Goal: Book appointment/travel/reservation

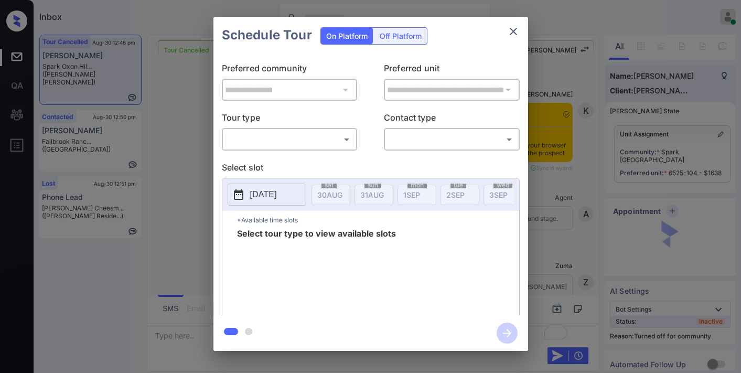
click at [341, 134] on body "Inbox [PERSON_NAME] Online Set yourself offline Set yourself on break Profile S…" at bounding box center [370, 186] width 741 height 373
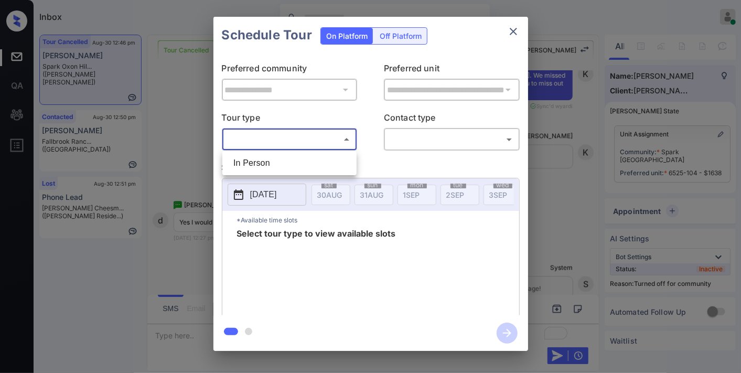
click at [323, 160] on li "In Person" at bounding box center [289, 163] width 129 height 19
type input "********"
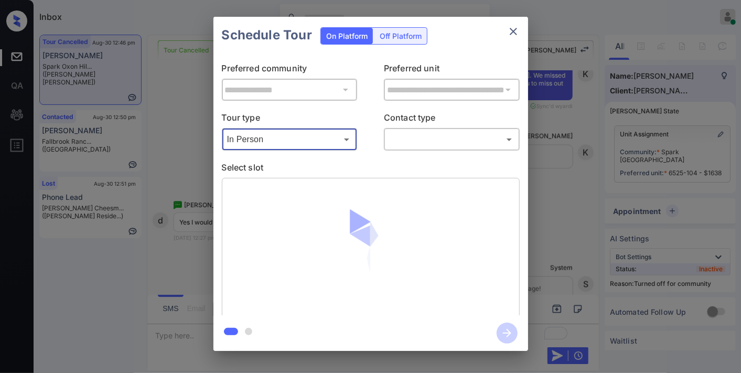
click at [421, 134] on body "Inbox [PERSON_NAME] Online Set yourself offline Set yourself on break Profile S…" at bounding box center [370, 186] width 741 height 373
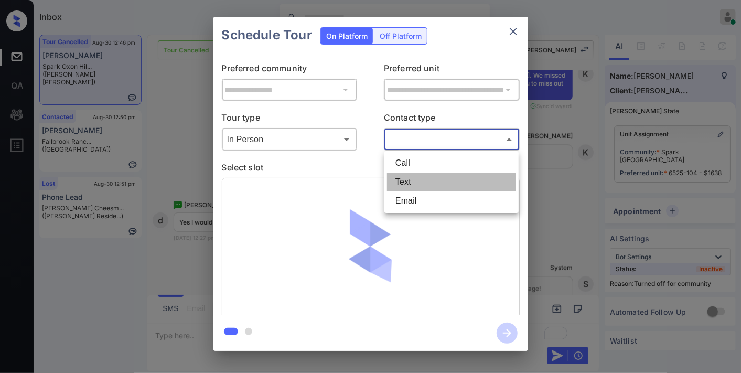
click at [410, 186] on li "Text" at bounding box center [451, 182] width 129 height 19
type input "****"
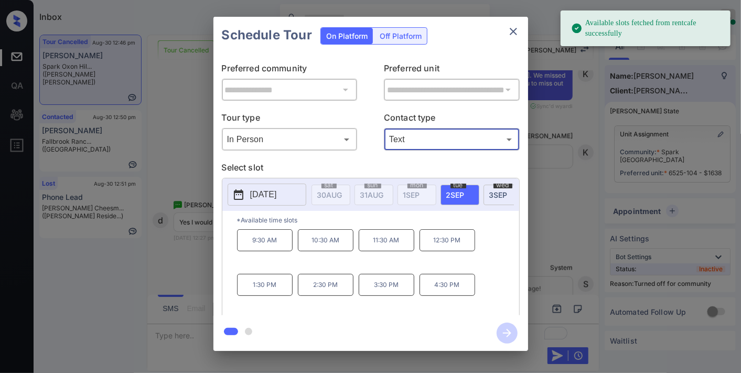
click at [499, 211] on div "2025-09-02 sat 30 AUG sun 31 AUG mon 1 SEP tue 2 SEP wed 3 SEP thu 4 SEP fri 5 …" at bounding box center [370, 194] width 297 height 33
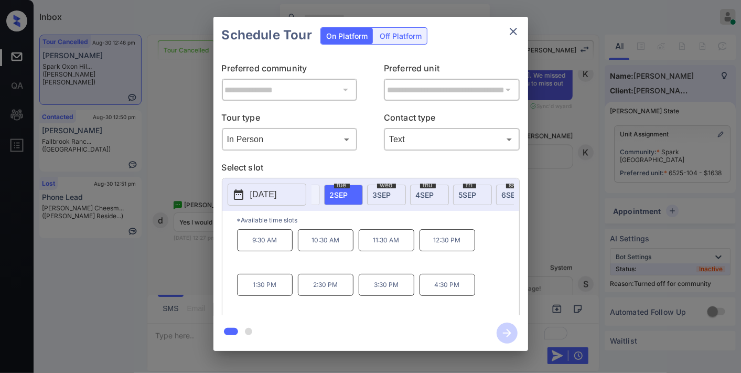
scroll to position [0, 140]
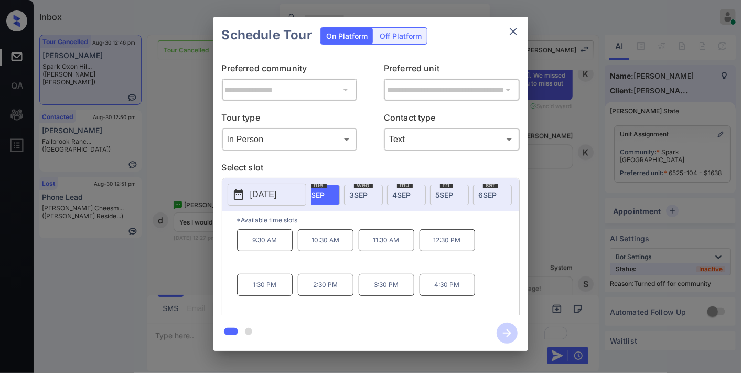
click at [203, 195] on span "6 SEP" at bounding box center [190, 194] width 25 height 9
click at [432, 243] on p "1:00 PM" at bounding box center [448, 240] width 56 height 22
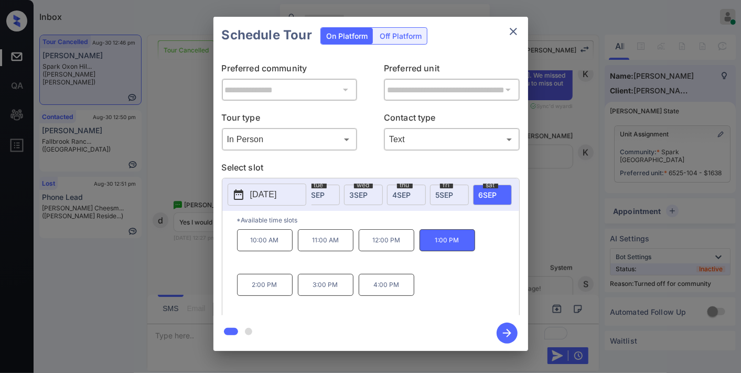
click at [507, 330] on icon "button" at bounding box center [507, 333] width 8 height 8
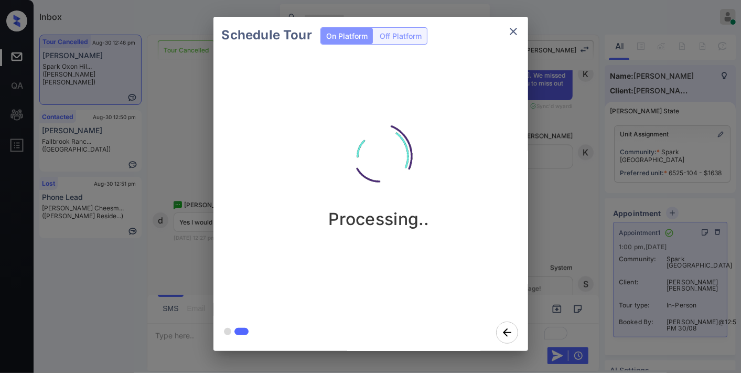
click at [511, 34] on icon "close" at bounding box center [513, 31] width 13 height 13
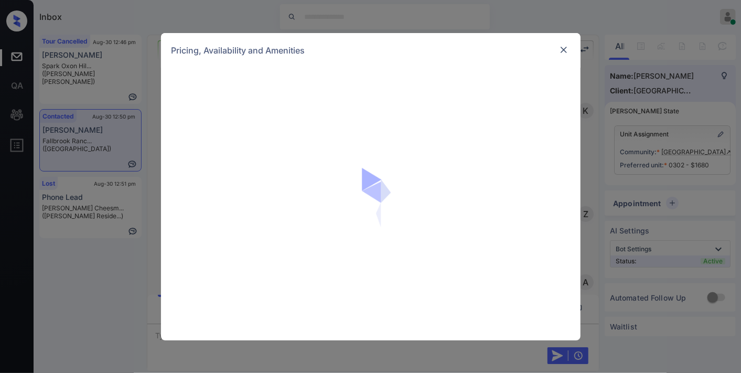
scroll to position [740, 0]
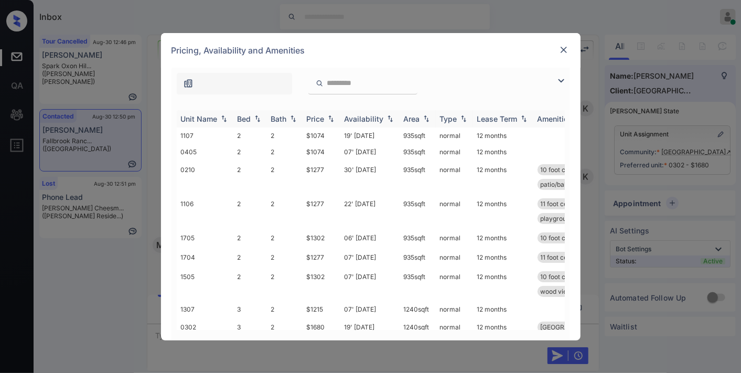
click at [321, 118] on div "Price" at bounding box center [316, 118] width 18 height 9
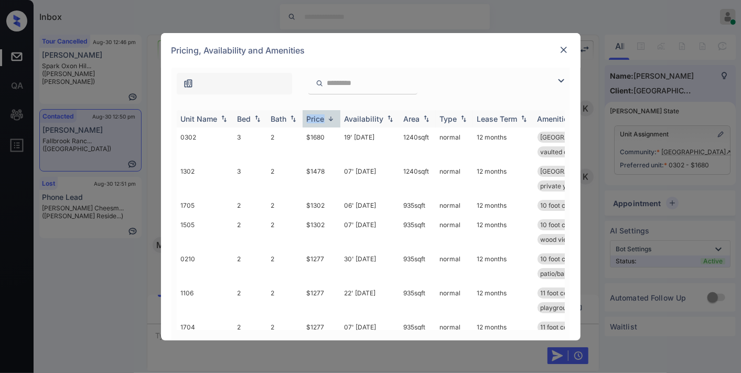
click at [321, 118] on div "Price" at bounding box center [316, 118] width 18 height 9
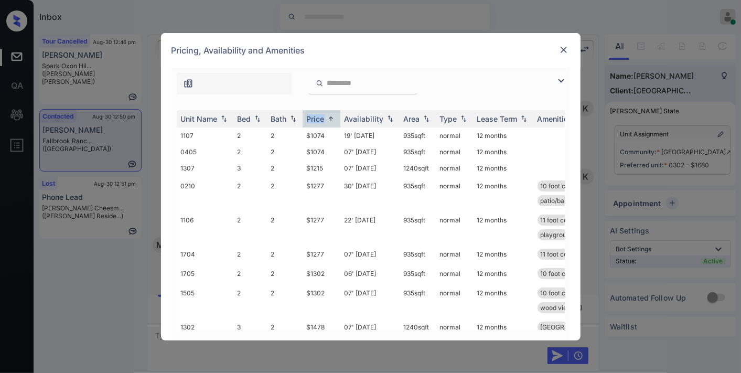
click at [559, 80] on img at bounding box center [561, 80] width 13 height 13
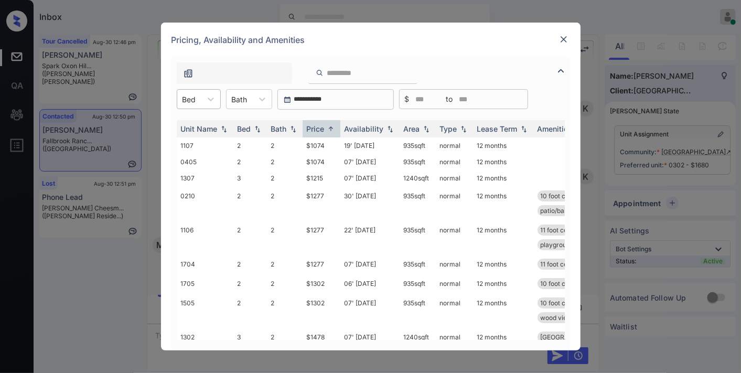
click at [196, 96] on div at bounding box center [190, 99] width 14 height 11
click at [208, 124] on div "2" at bounding box center [199, 124] width 44 height 19
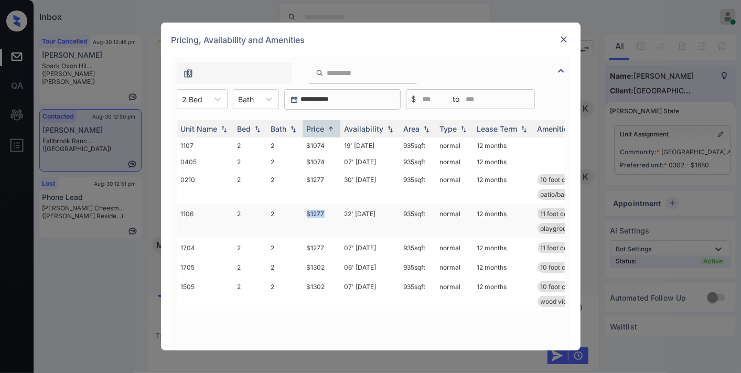
drag, startPoint x: 331, startPoint y: 210, endPoint x: 303, endPoint y: 210, distance: 27.8
click at [303, 210] on td "$1277" at bounding box center [322, 221] width 38 height 34
copy td "$1277"
click at [565, 37] on img at bounding box center [564, 39] width 10 height 10
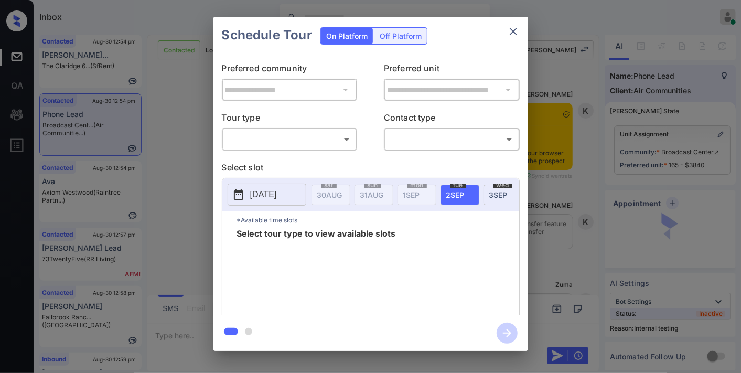
click at [300, 142] on body "Inbox Samantha Soliven Online Set yourself offline Set yourself on break Profil…" at bounding box center [370, 186] width 741 height 373
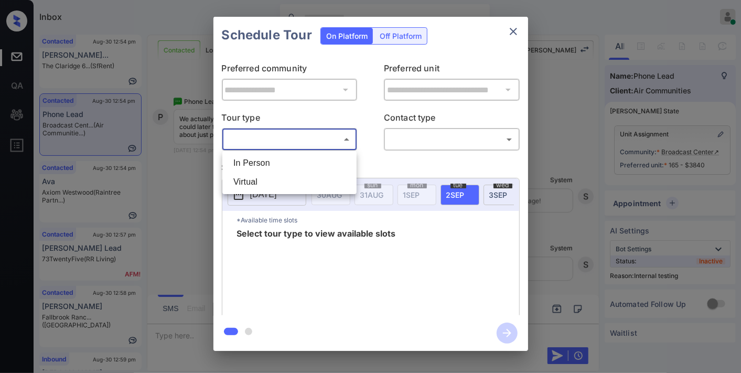
click at [291, 174] on li "Virtual" at bounding box center [289, 182] width 129 height 19
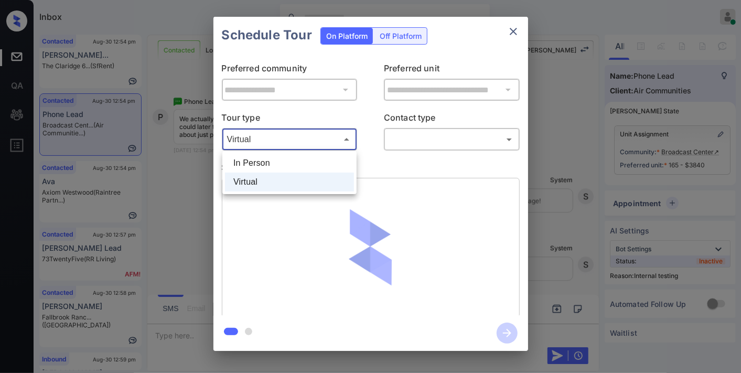
click at [284, 143] on body "Inbox Samantha Soliven Online Set yourself offline Set yourself on break Profil…" at bounding box center [370, 186] width 741 height 373
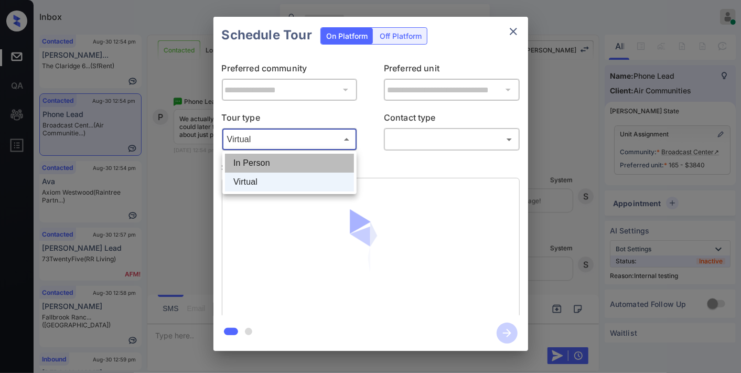
click at [284, 166] on li "In Person" at bounding box center [289, 163] width 129 height 19
type input "********"
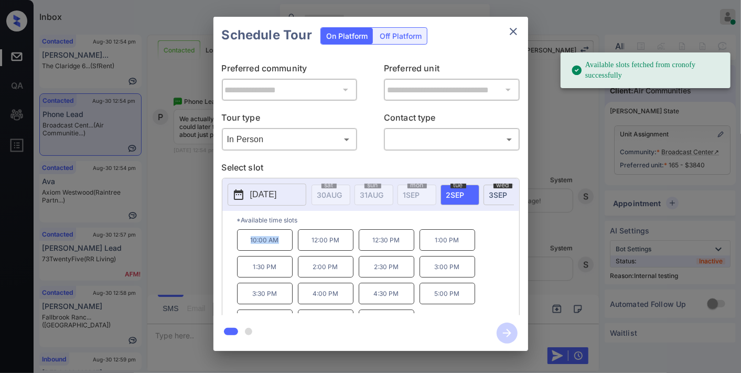
drag, startPoint x: 284, startPoint y: 245, endPoint x: 224, endPoint y: 245, distance: 59.3
click at [224, 245] on div "*Available time slots 10:00 AM 12:00 PM 12:30 PM 1:00 PM 1:30 PM 2:00 PM 2:30 P…" at bounding box center [370, 265] width 297 height 108
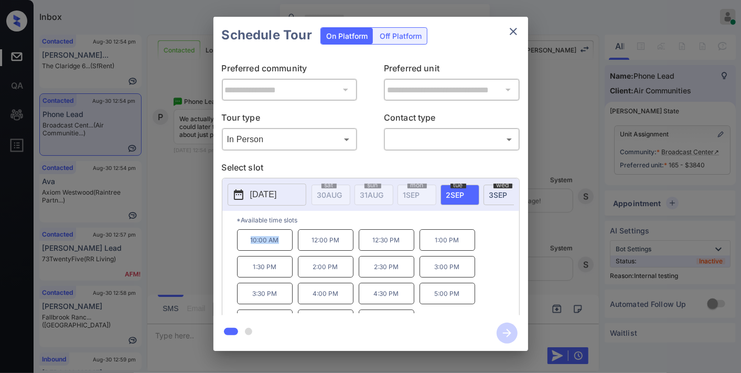
copy p "10:00 AM"
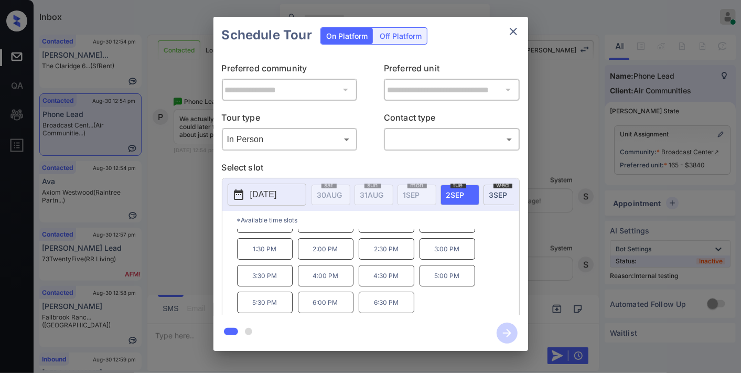
click at [510, 31] on icon "close" at bounding box center [513, 31] width 13 height 13
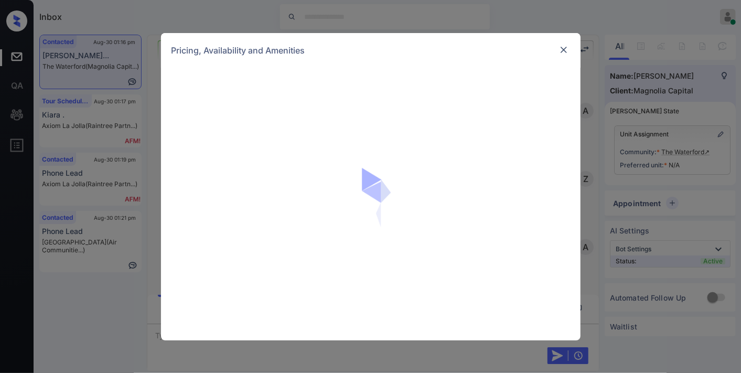
scroll to position [344, 0]
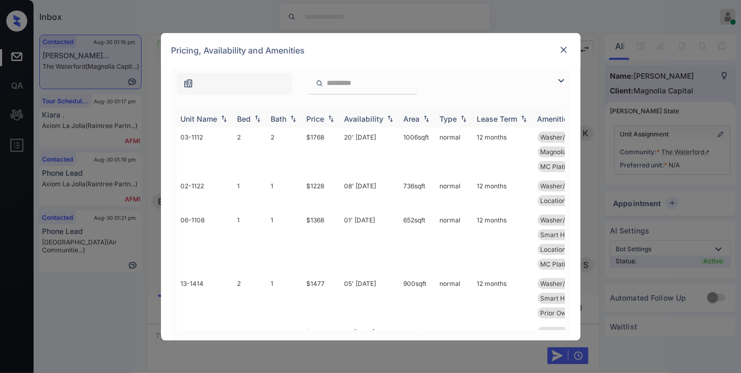
click at [316, 116] on div "Price" at bounding box center [316, 118] width 18 height 9
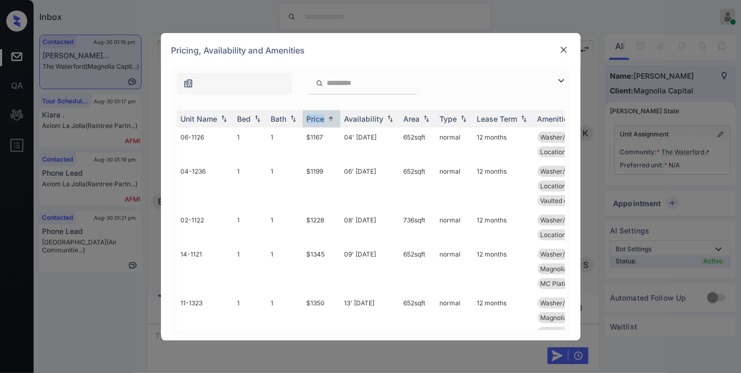
click at [563, 76] on img at bounding box center [561, 80] width 13 height 13
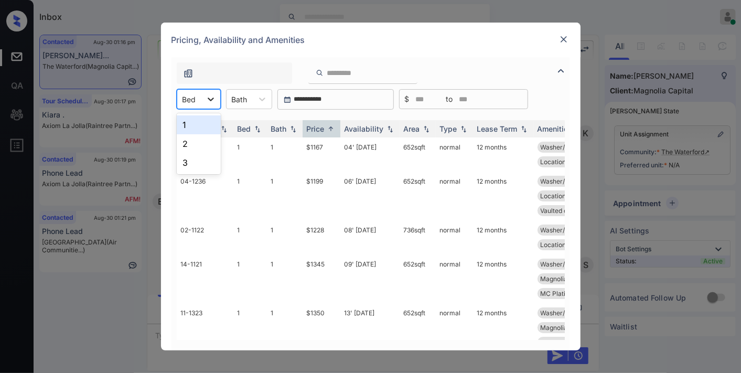
click at [202, 96] on div at bounding box center [210, 99] width 19 height 19
click at [208, 137] on div "2" at bounding box center [199, 143] width 44 height 19
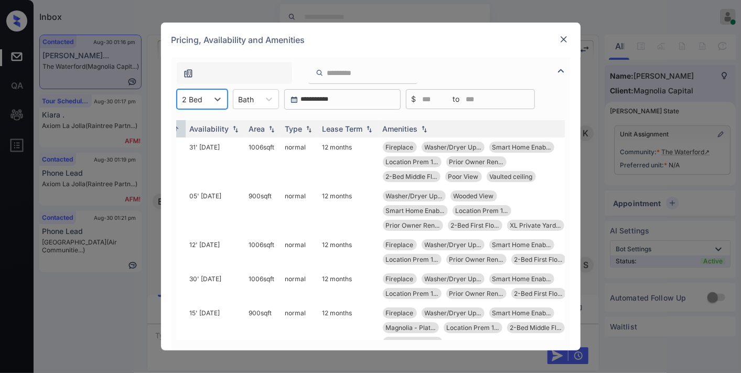
scroll to position [0, 156]
click at [561, 41] on img at bounding box center [564, 39] width 10 height 10
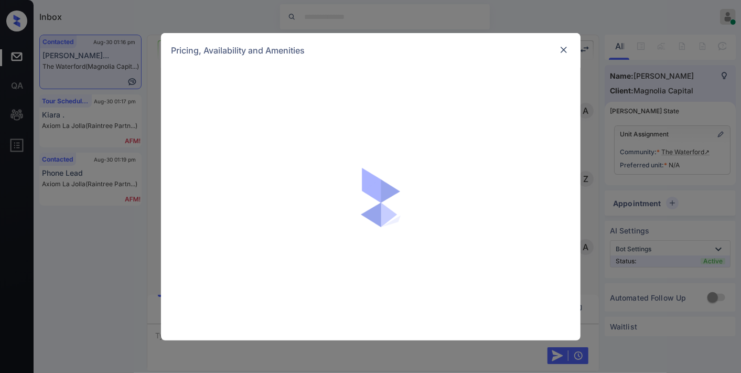
scroll to position [344, 0]
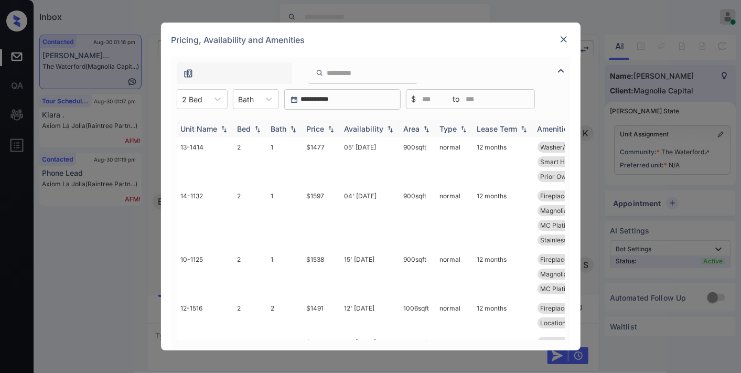
click at [321, 121] on th "Price" at bounding box center [322, 128] width 38 height 17
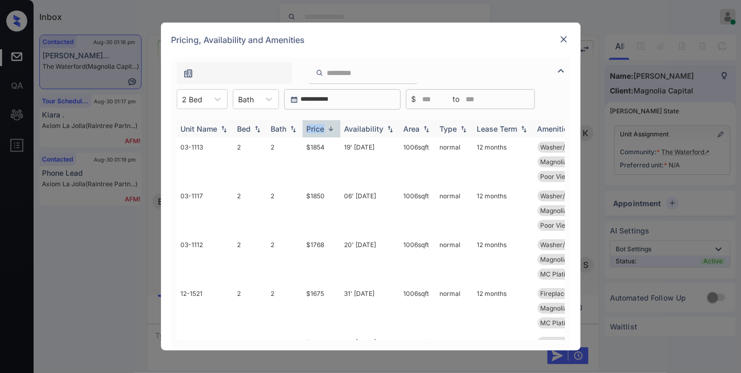
click at [321, 121] on th "Price" at bounding box center [322, 128] width 38 height 17
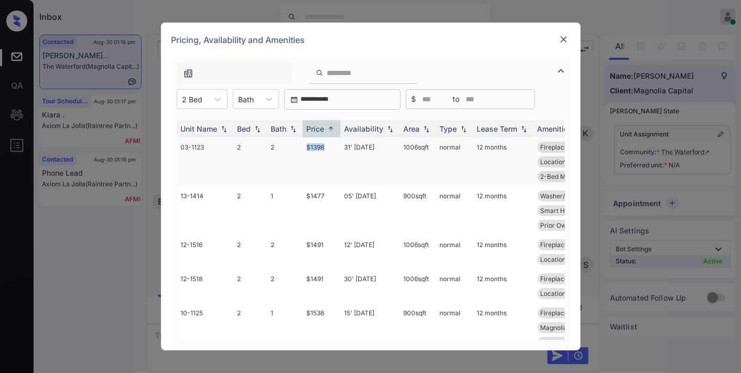
drag, startPoint x: 332, startPoint y: 143, endPoint x: 295, endPoint y: 143, distance: 36.7
click at [295, 143] on tr "03-1123 2 2 $1398 31' Oct 25 1006 sqft normal 12 months Fireplace Washer/Dryer …" at bounding box center [451, 161] width 548 height 49
copy tr "$1398"
click at [393, 154] on td "31' Oct 25" at bounding box center [369, 161] width 59 height 49
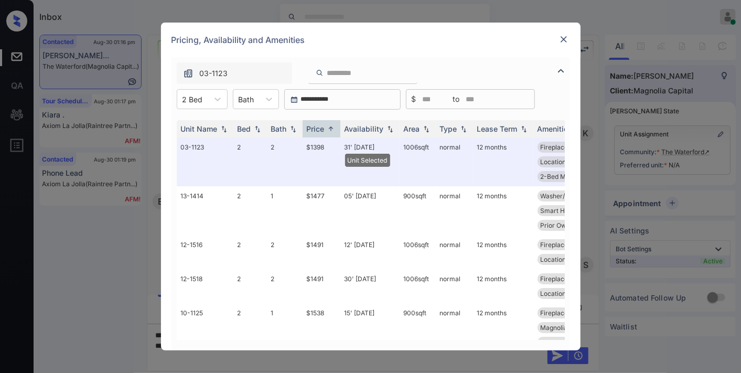
click at [562, 40] on img at bounding box center [564, 39] width 10 height 10
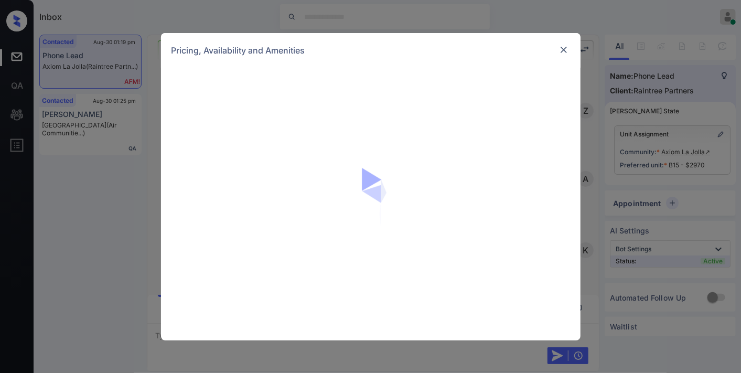
scroll to position [3185, 0]
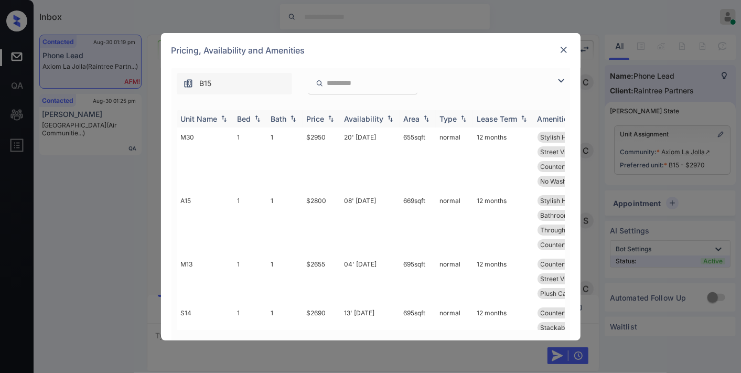
click at [313, 119] on div "Price" at bounding box center [316, 118] width 18 height 9
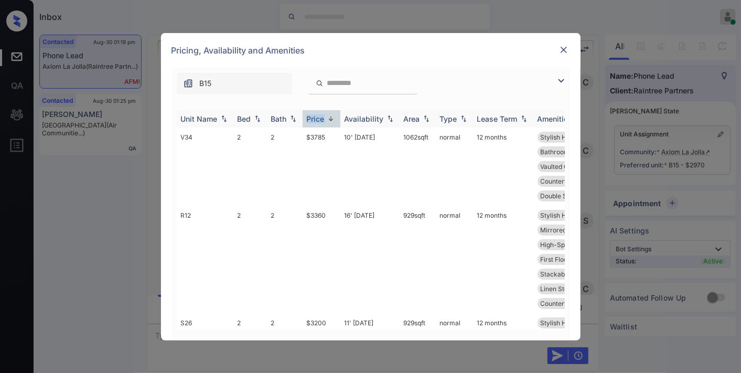
click at [313, 119] on div "Price" at bounding box center [316, 118] width 18 height 9
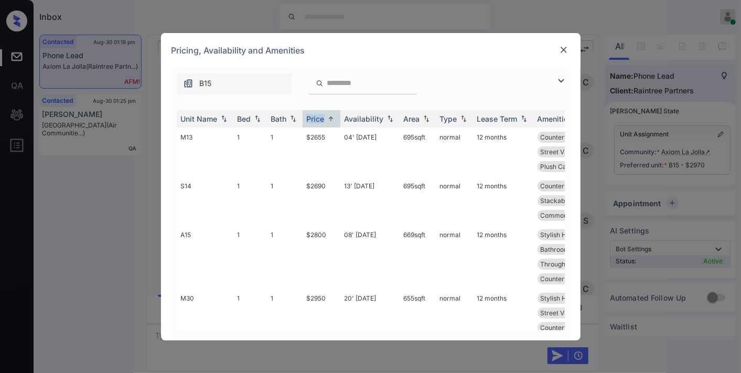
click at [563, 78] on img at bounding box center [561, 80] width 13 height 13
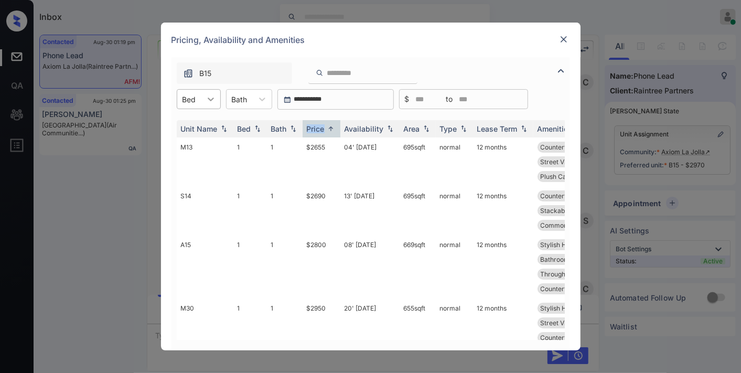
click at [210, 100] on icon at bounding box center [211, 100] width 6 height 4
click at [206, 137] on div "2" at bounding box center [199, 143] width 44 height 19
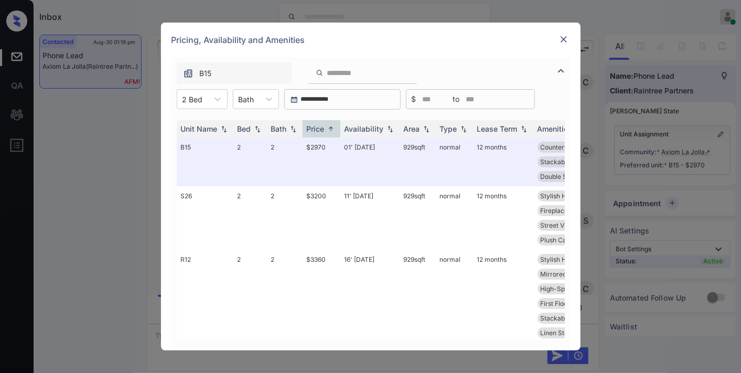
click at [560, 38] on img at bounding box center [564, 39] width 10 height 10
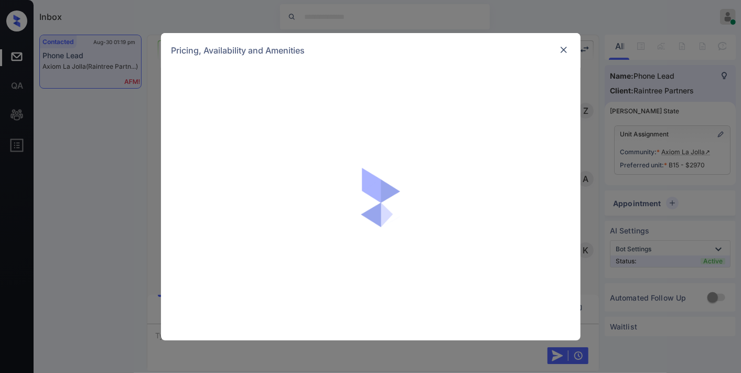
scroll to position [4350, 0]
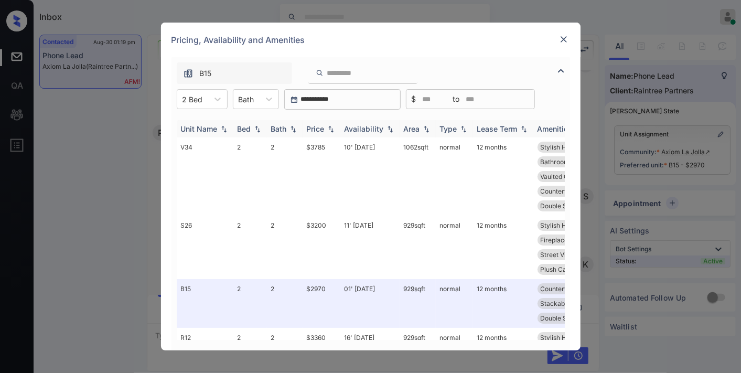
click at [321, 127] on div "Price" at bounding box center [316, 128] width 18 height 9
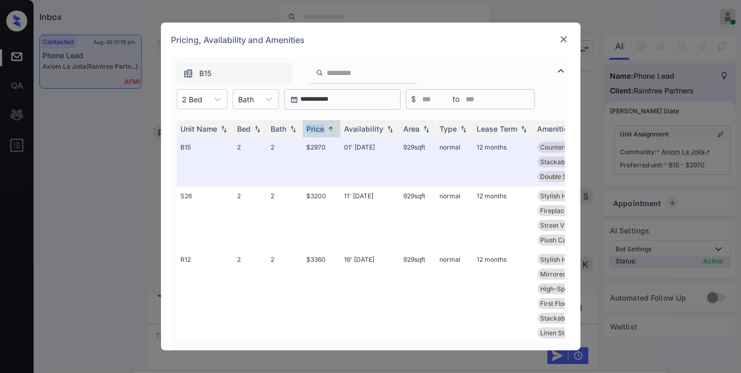
click at [562, 39] on img at bounding box center [564, 39] width 10 height 10
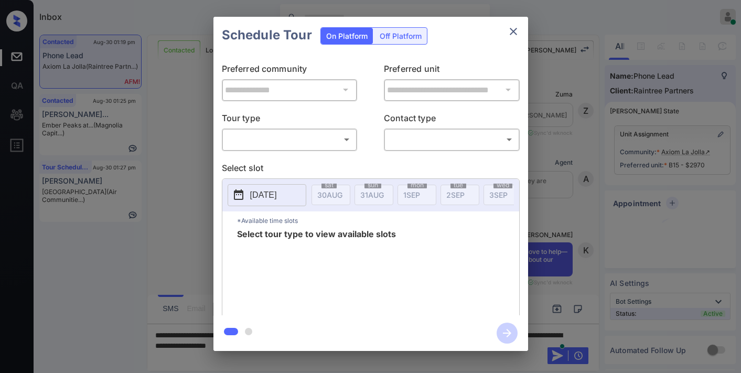
click at [349, 137] on body "Inbox [PERSON_NAME] Online Set yourself offline Set yourself on break Profile S…" at bounding box center [370, 186] width 741 height 373
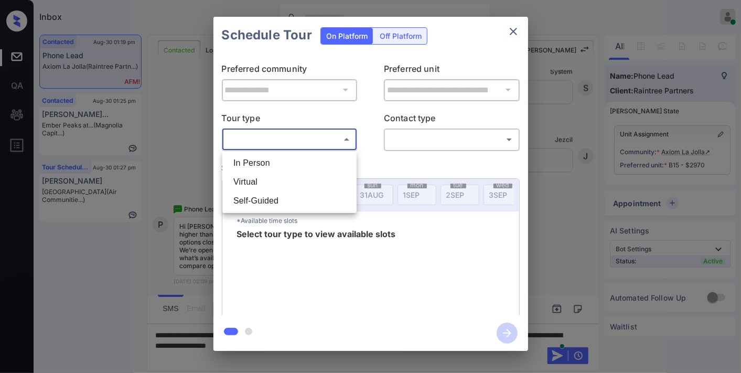
click at [334, 160] on li "In Person" at bounding box center [289, 163] width 129 height 19
type input "********"
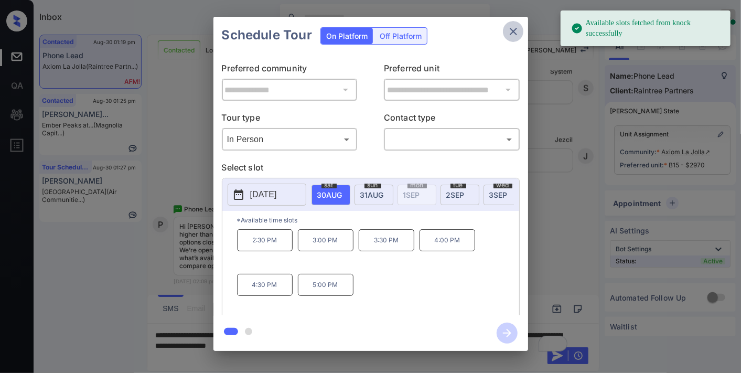
click at [512, 36] on icon "close" at bounding box center [513, 31] width 13 height 13
